Goal: Check status

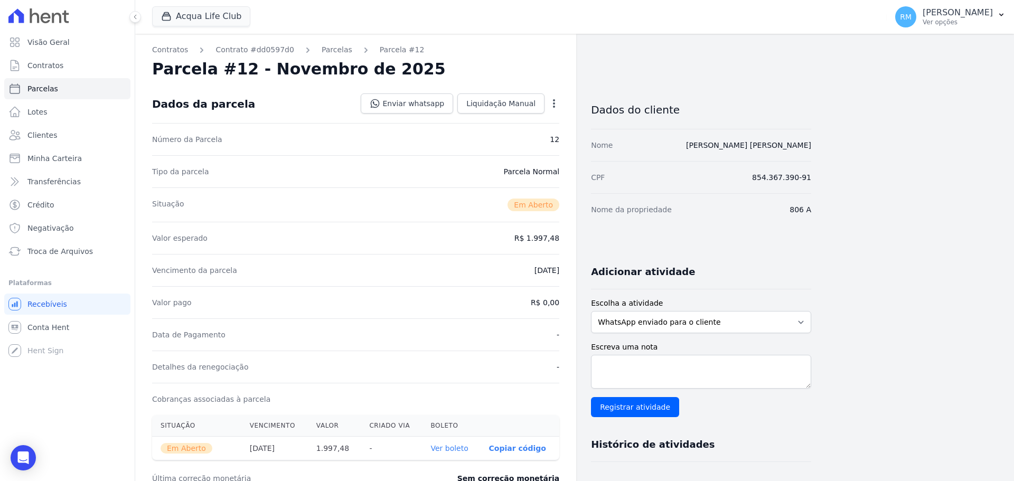
drag, startPoint x: 55, startPoint y: 16, endPoint x: 57, endPoint y: 21, distance: 5.4
click at [55, 18] on icon at bounding box center [38, 15] width 61 height 15
click at [70, 325] on link "Conta Hent" at bounding box center [67, 327] width 126 height 21
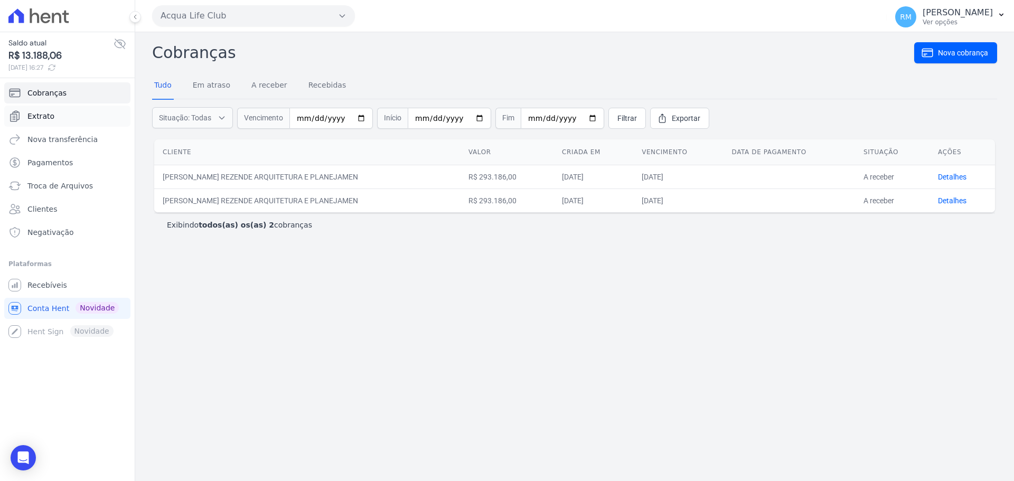
click at [53, 114] on link "Extrato" at bounding box center [67, 116] width 126 height 21
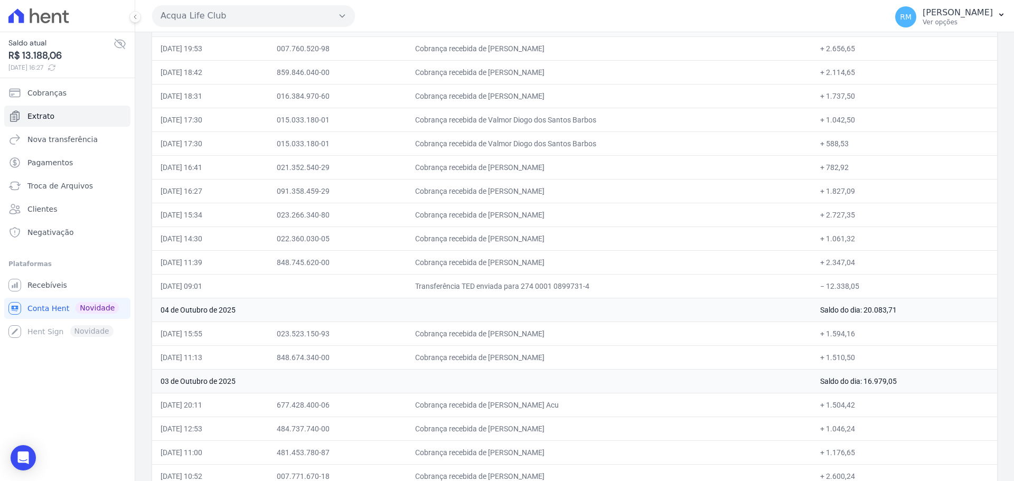
scroll to position [10, 0]
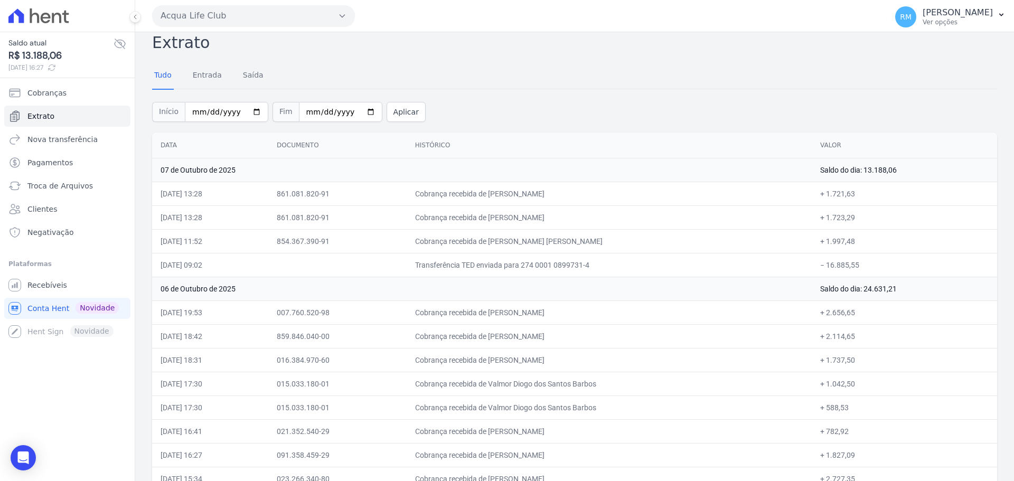
click at [34, 50] on span "R$ 13.188,06" at bounding box center [60, 56] width 105 height 14
click at [30, 46] on span "Saldo atual" at bounding box center [60, 43] width 105 height 11
click at [55, 283] on span "Recebíveis" at bounding box center [47, 285] width 40 height 11
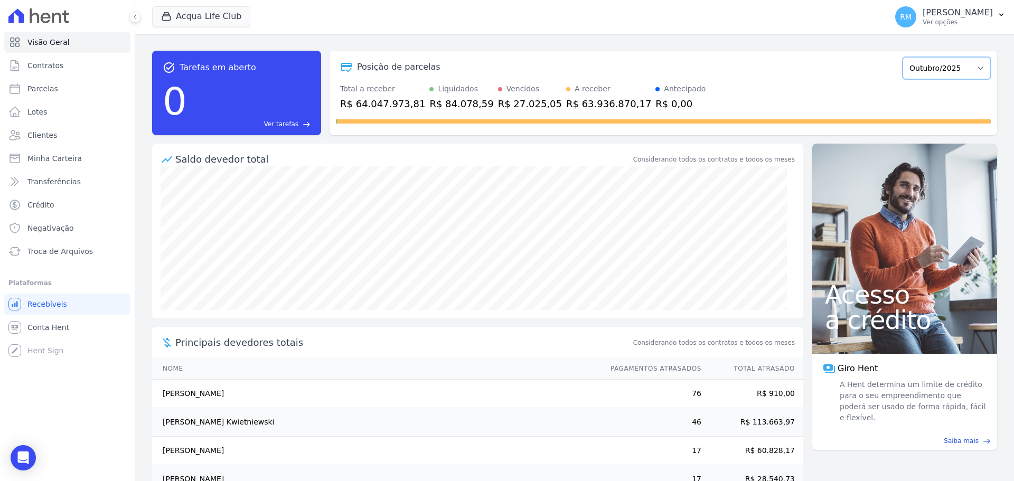
click at [903, 69] on select "[GEOGRAPHIC_DATA]/2022 Fevereiro/2022 Março/2022 Abril/2022 Maio/2022 Junho/202…" at bounding box center [947, 68] width 88 height 22
select select "09/2025"
click at [903, 57] on select "[GEOGRAPHIC_DATA]/2022 Fevereiro/2022 Março/2022 Abril/2022 Maio/2022 Junho/202…" at bounding box center [947, 68] width 88 height 22
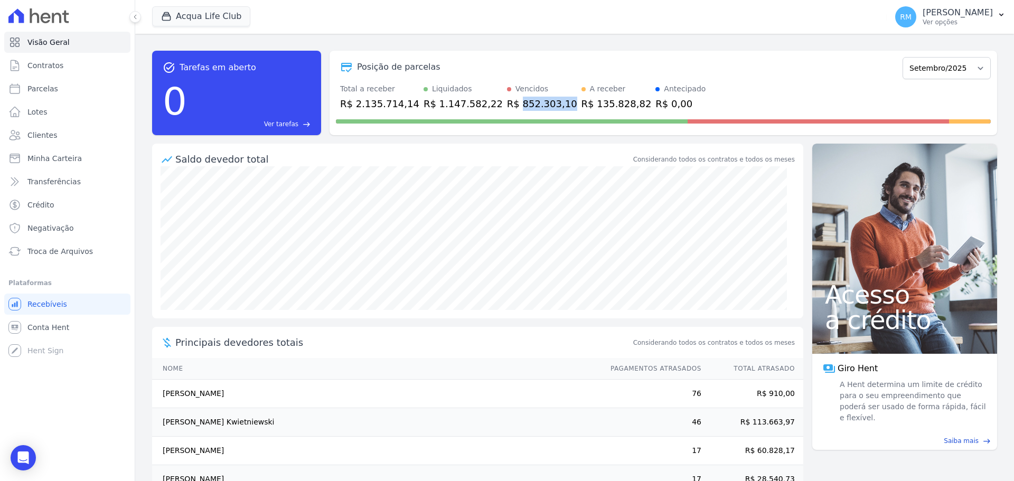
drag, startPoint x: 493, startPoint y: 102, endPoint x: 539, endPoint y: 99, distance: 46.0
click at [539, 99] on div "Total a receber R$ 2.135.714,14 Liquidados R$ 1.147.582,22 Vencidos R$ 852.303,…" at bounding box center [663, 96] width 655 height 27
click at [945, 68] on select "[GEOGRAPHIC_DATA]/2022 Fevereiro/2022 Março/2022 Abril/2022 Maio/2022 Junho/202…" at bounding box center [947, 68] width 88 height 22
select select "10/2025"
click at [903, 57] on select "[GEOGRAPHIC_DATA]/2022 Fevereiro/2022 Março/2022 Abril/2022 Maio/2022 Junho/202…" at bounding box center [947, 68] width 88 height 22
